Goal: Information Seeking & Learning: Learn about a topic

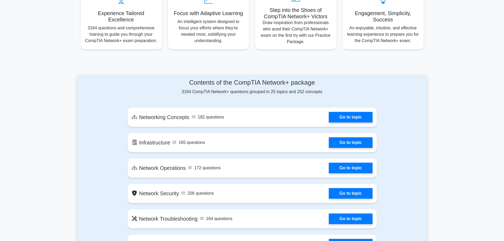
scroll to position [212, 0]
click at [329, 117] on link "Go to topic" at bounding box center [350, 116] width 43 height 11
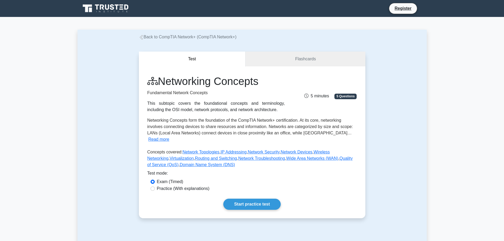
drag, startPoint x: 170, startPoint y: 176, endPoint x: 199, endPoint y: 184, distance: 29.5
click at [170, 179] on label "Exam (Timed)" at bounding box center [170, 182] width 26 height 6
click at [155, 180] on input "Exam (Timed)" at bounding box center [153, 182] width 4 height 4
click at [245, 199] on link "Start practice test" at bounding box center [251, 204] width 57 height 11
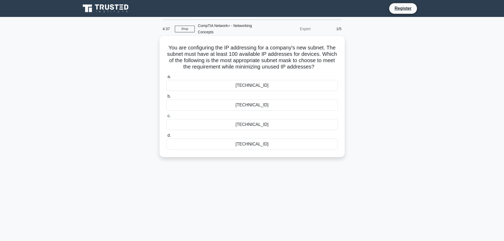
click at [260, 88] on div "255.255.255.0" at bounding box center [253, 85] width 172 height 11
click at [167, 79] on input "a. 255.255.255.0" at bounding box center [167, 76] width 0 height 3
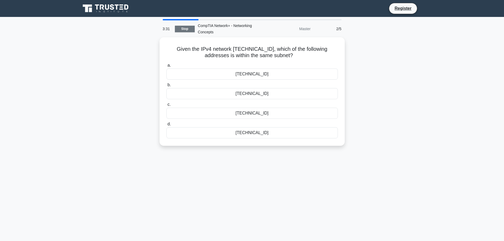
click at [188, 29] on link "Stop" at bounding box center [185, 29] width 20 height 7
click at [260, 130] on div "10.25.144.10" at bounding box center [253, 131] width 172 height 11
click at [167, 125] on input "d. 10.25.144.10" at bounding box center [167, 122] width 0 height 3
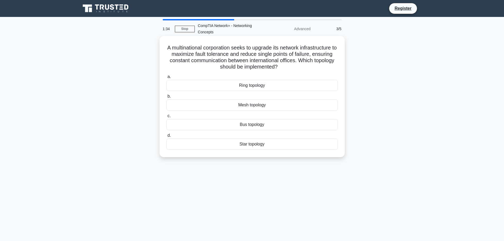
drag, startPoint x: 219, startPoint y: 67, endPoint x: 304, endPoint y: 70, distance: 84.8
click at [304, 70] on h5 "A multinational corporation seeks to upgrade its network infrastructure to maxi…" at bounding box center [252, 57] width 173 height 26
click at [264, 106] on div "Mesh topology" at bounding box center [253, 105] width 172 height 11
click at [167, 98] on input "b. Mesh topology" at bounding box center [167, 96] width 0 height 3
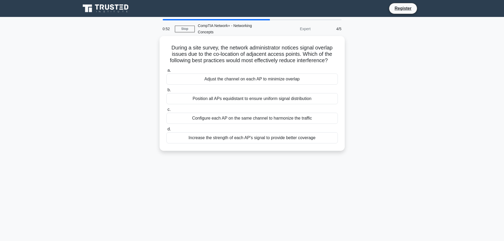
click at [292, 100] on div "Position all APs equidistant to ensure uniform signal distribution" at bounding box center [253, 98] width 172 height 11
click at [167, 92] on input "b. Position all APs equidistant to ensure uniform signal distribution" at bounding box center [167, 89] width 0 height 3
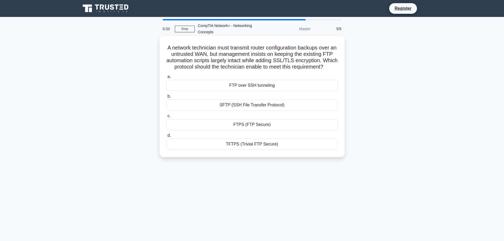
click at [284, 111] on div "SFTP (SSH File Transfer Protocol)" at bounding box center [253, 105] width 172 height 11
click at [167, 98] on input "b. SFTP (SSH File Transfer Protocol)" at bounding box center [167, 96] width 0 height 3
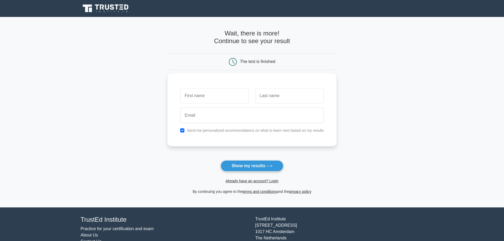
click at [187, 131] on label "Send me personalized recommendations on what to learn next based on my results" at bounding box center [255, 130] width 137 height 4
click at [184, 131] on input "checkbox" at bounding box center [182, 130] width 4 height 4
checkbox input "false"
click at [215, 95] on input "text" at bounding box center [214, 95] width 69 height 15
type input "Ascth"
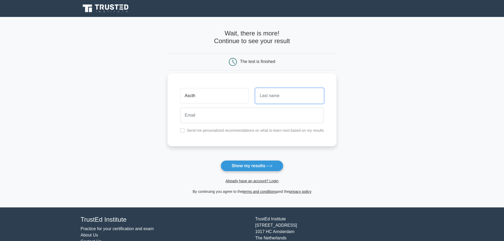
click at [266, 98] on input "text" at bounding box center [290, 95] width 69 height 15
type input "Detr"
click at [267, 124] on div at bounding box center [252, 116] width 150 height 20
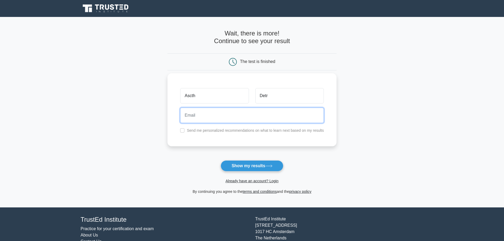
click at [266, 119] on input "email" at bounding box center [252, 115] width 144 height 15
drag, startPoint x: 205, startPoint y: 116, endPoint x: 171, endPoint y: 118, distance: 35.1
click at [171, 118] on div "Ascth Detr gvanish007@gmail.com Send me personalized recommendations on what to…" at bounding box center [252, 109] width 169 height 73
type input "qwerty@gmail.com"
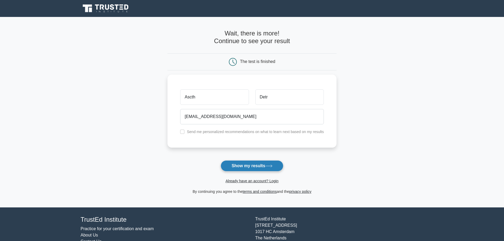
click at [241, 166] on button "Show my results" at bounding box center [252, 165] width 62 height 11
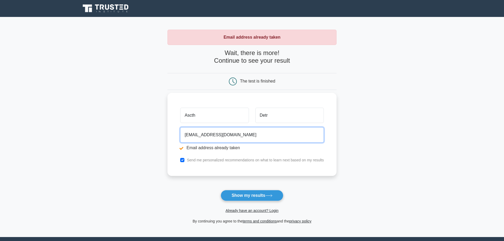
click at [197, 135] on input "[EMAIL_ADDRESS][DOMAIN_NAME]" at bounding box center [252, 134] width 144 height 15
type input "[EMAIL_ADDRESS][DOMAIN_NAME]"
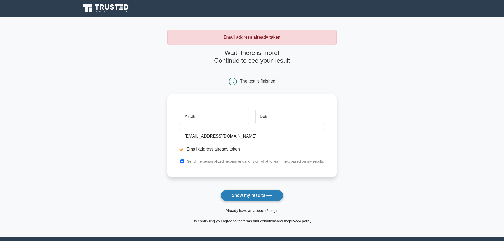
click at [239, 194] on button "Show my results" at bounding box center [252, 195] width 62 height 11
